Goal: Task Accomplishment & Management: Complete application form

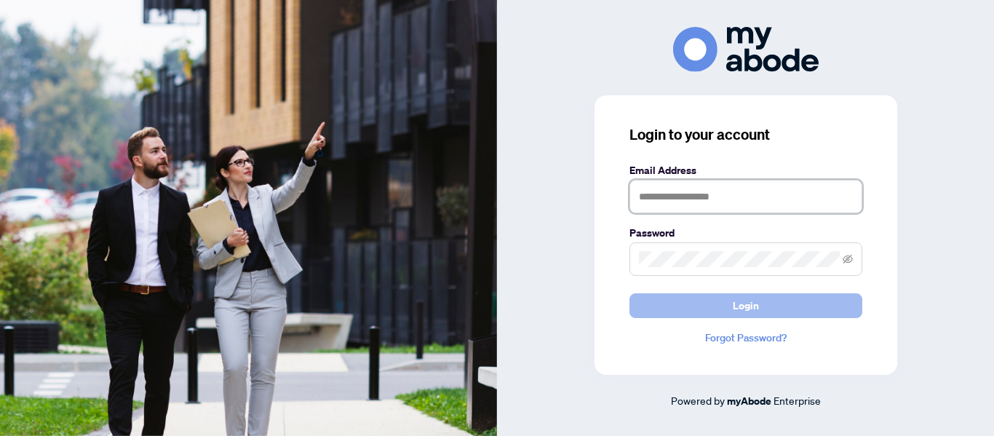
type input "**********"
click at [761, 307] on button "Login" at bounding box center [746, 305] width 233 height 25
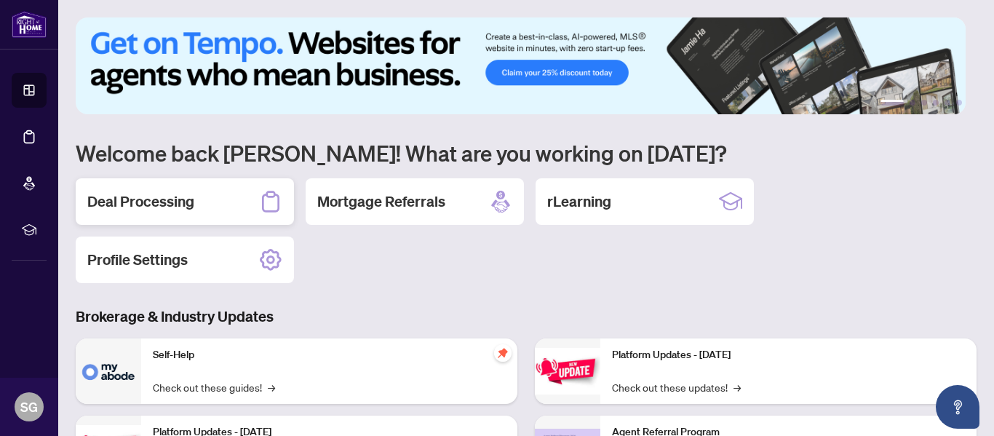
click at [152, 199] on h2 "Deal Processing" at bounding box center [140, 201] width 107 height 20
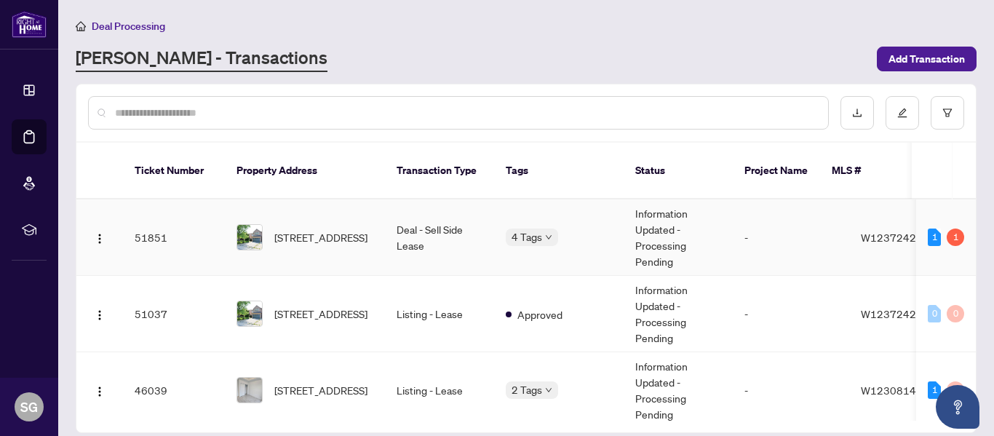
scroll to position [73, 0]
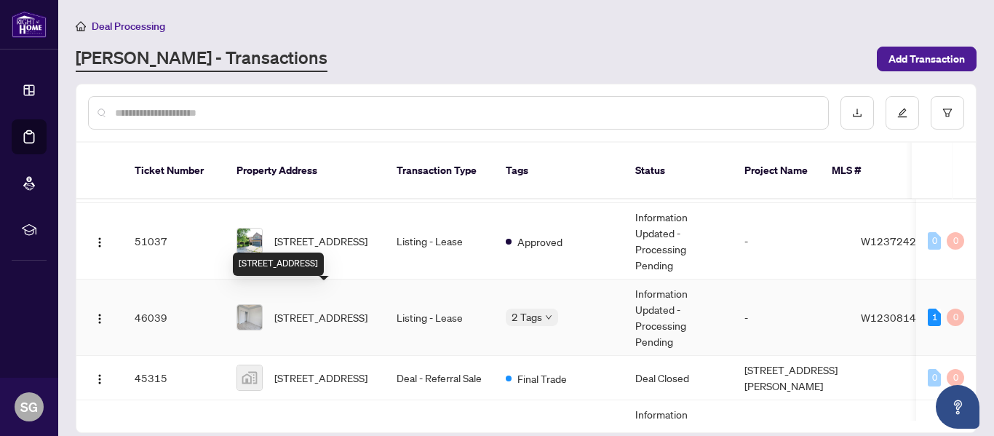
click at [317, 309] on span "[STREET_ADDRESS]" at bounding box center [320, 317] width 93 height 16
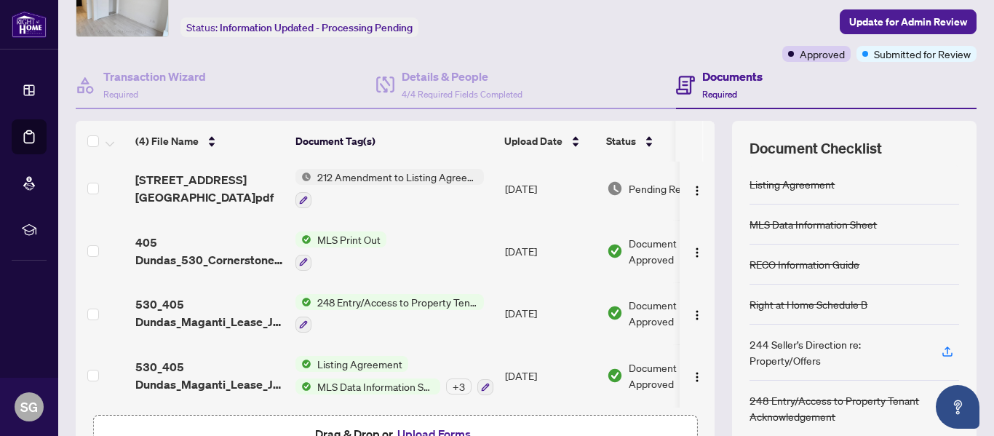
scroll to position [173, 0]
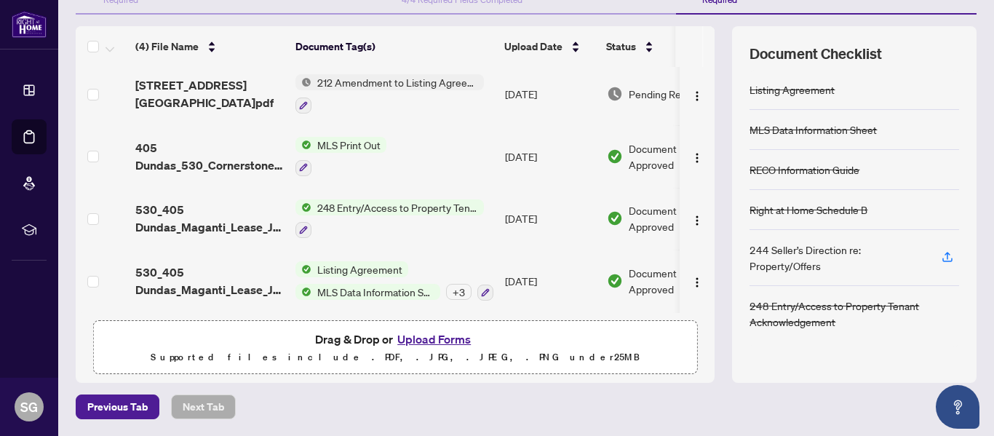
click at [451, 344] on button "Upload Forms" at bounding box center [434, 339] width 82 height 19
click at [439, 330] on button "Upload Forms" at bounding box center [434, 339] width 82 height 19
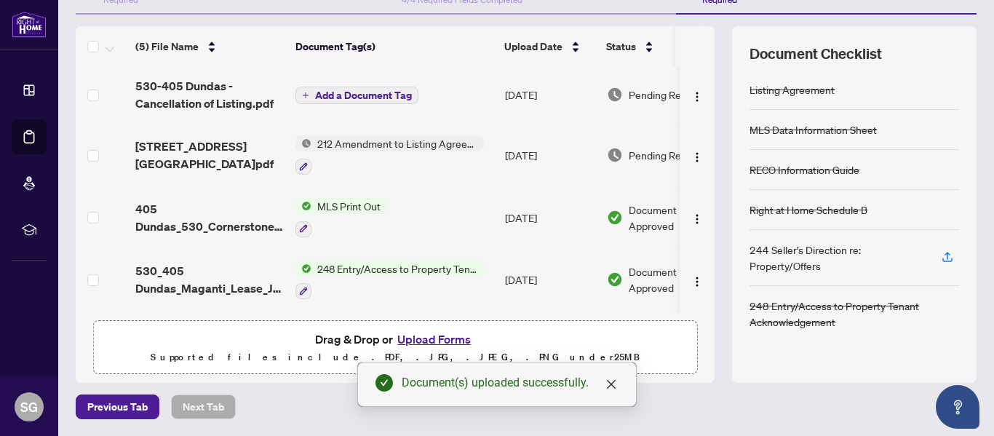
scroll to position [0, 0]
click at [352, 99] on span "Add a Document Tag" at bounding box center [363, 97] width 97 height 10
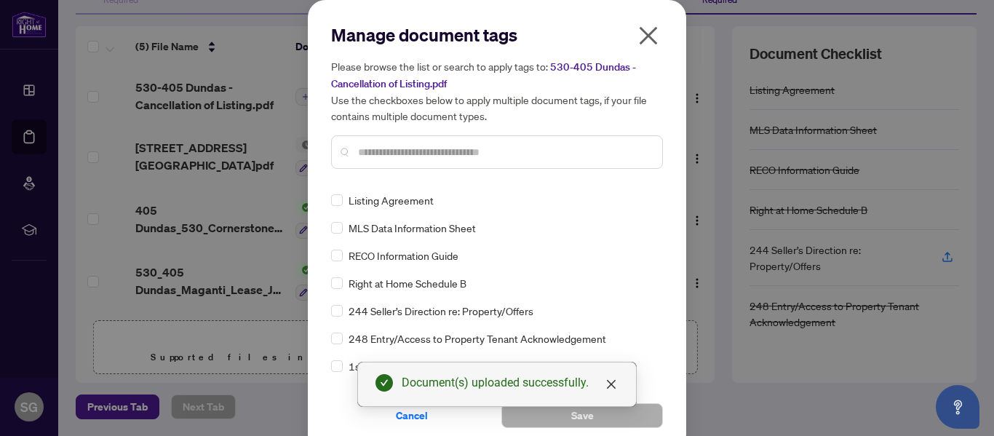
click at [409, 148] on input "text" at bounding box center [504, 152] width 293 height 16
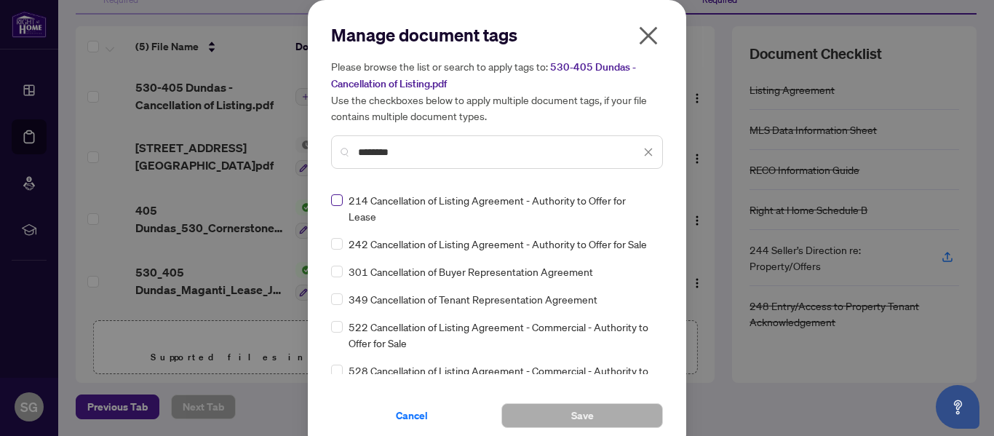
type input "********"
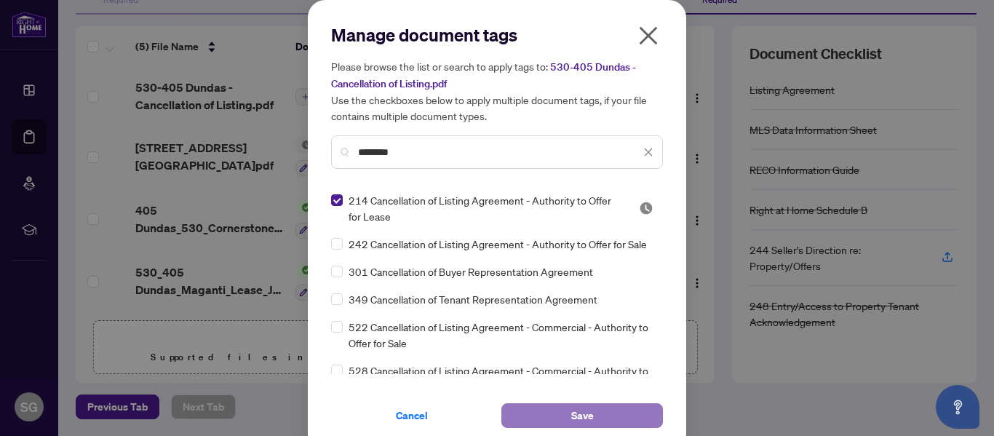
click at [572, 411] on span "Save" at bounding box center [582, 415] width 23 height 23
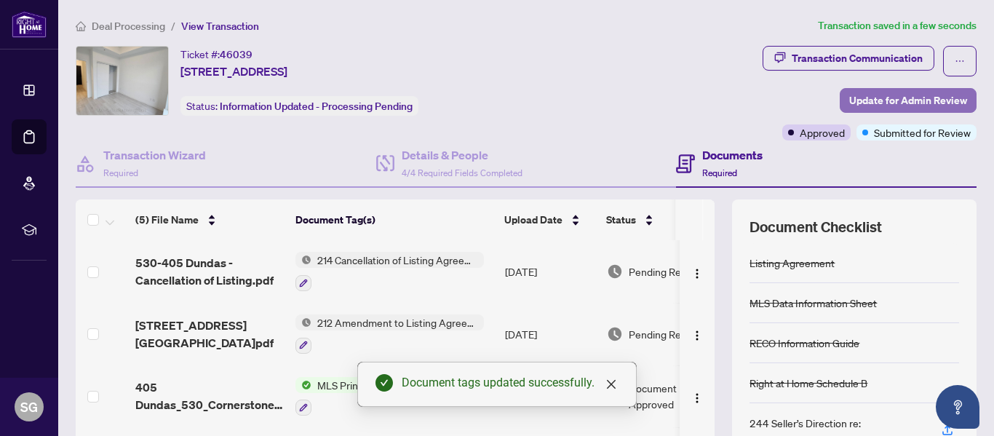
click at [909, 102] on span "Update for Admin Review" at bounding box center [908, 100] width 118 height 23
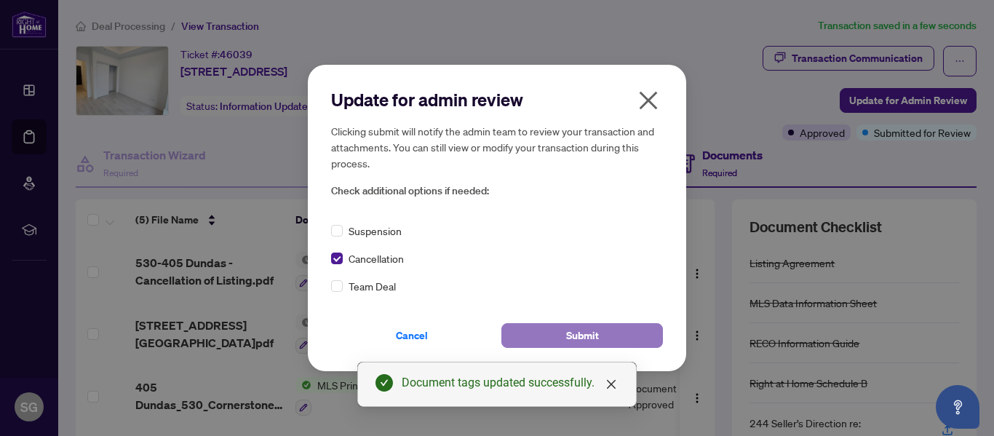
click at [590, 335] on span "Submit" at bounding box center [582, 335] width 33 height 23
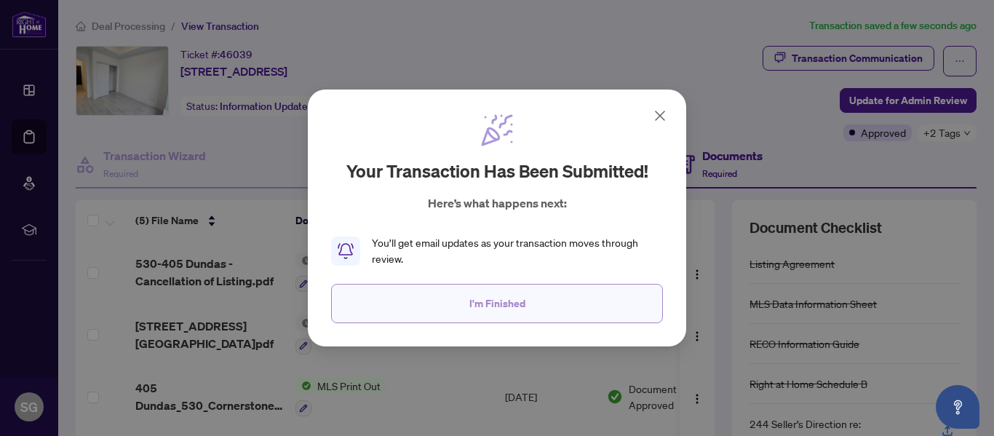
click at [506, 308] on span "I'm Finished" at bounding box center [497, 303] width 56 height 23
